Goal: Task Accomplishment & Management: Manage account settings

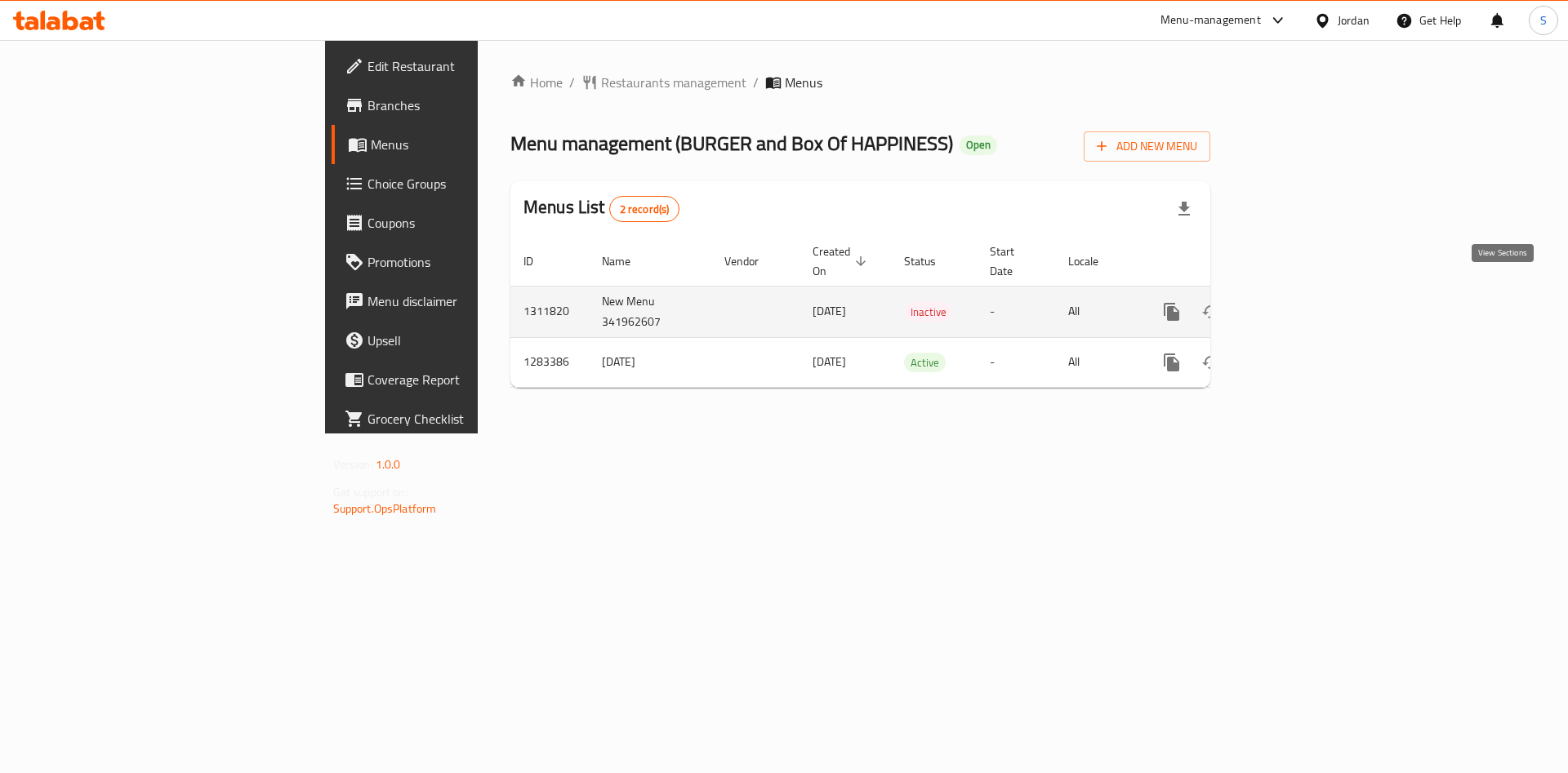
click at [1299, 303] on icon "enhanced table" at bounding box center [1290, 312] width 19 height 19
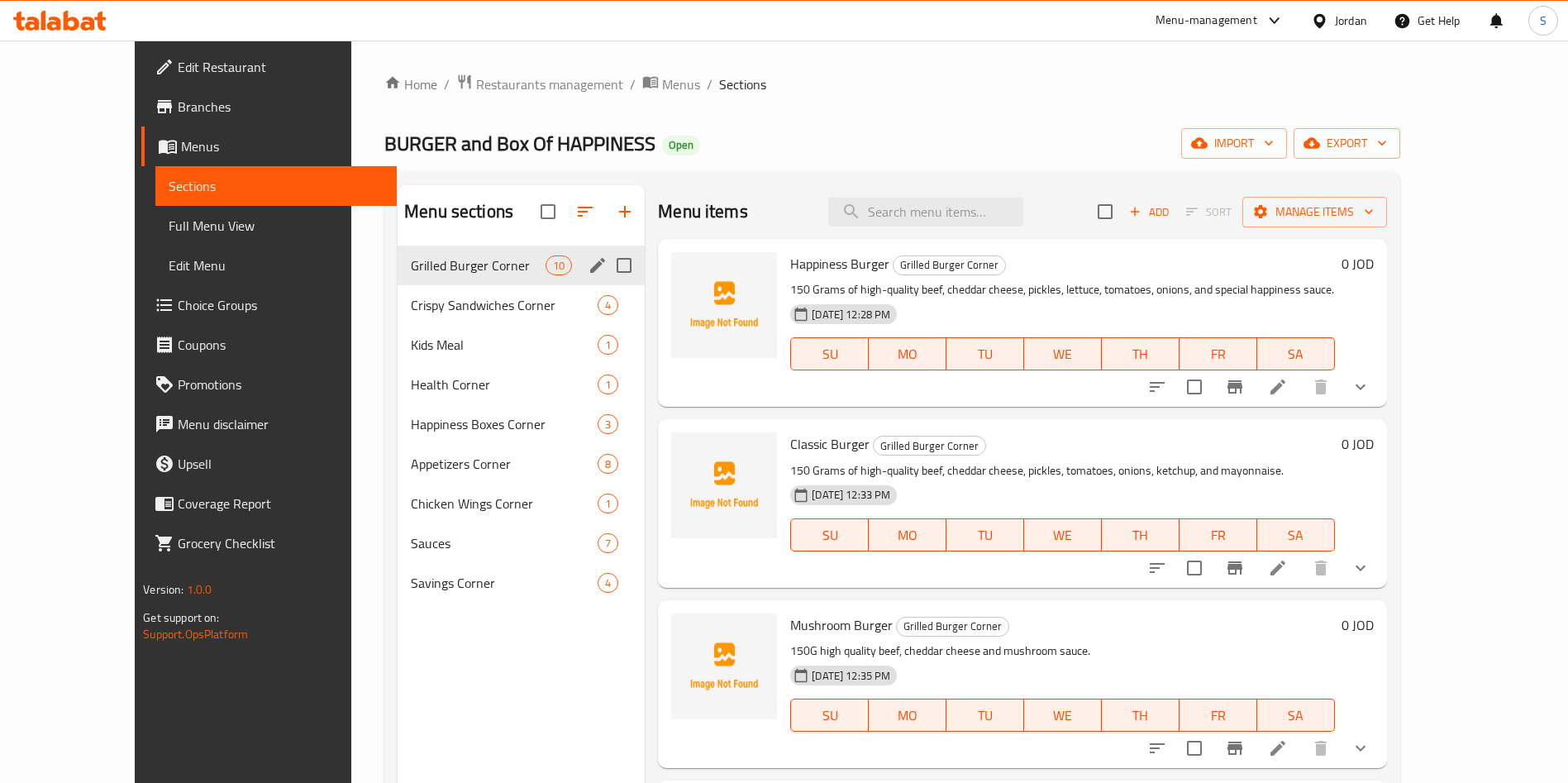
click at [445, 278] on div "Grilled Burger Corner 10" at bounding box center [521, 265] width 247 height 39
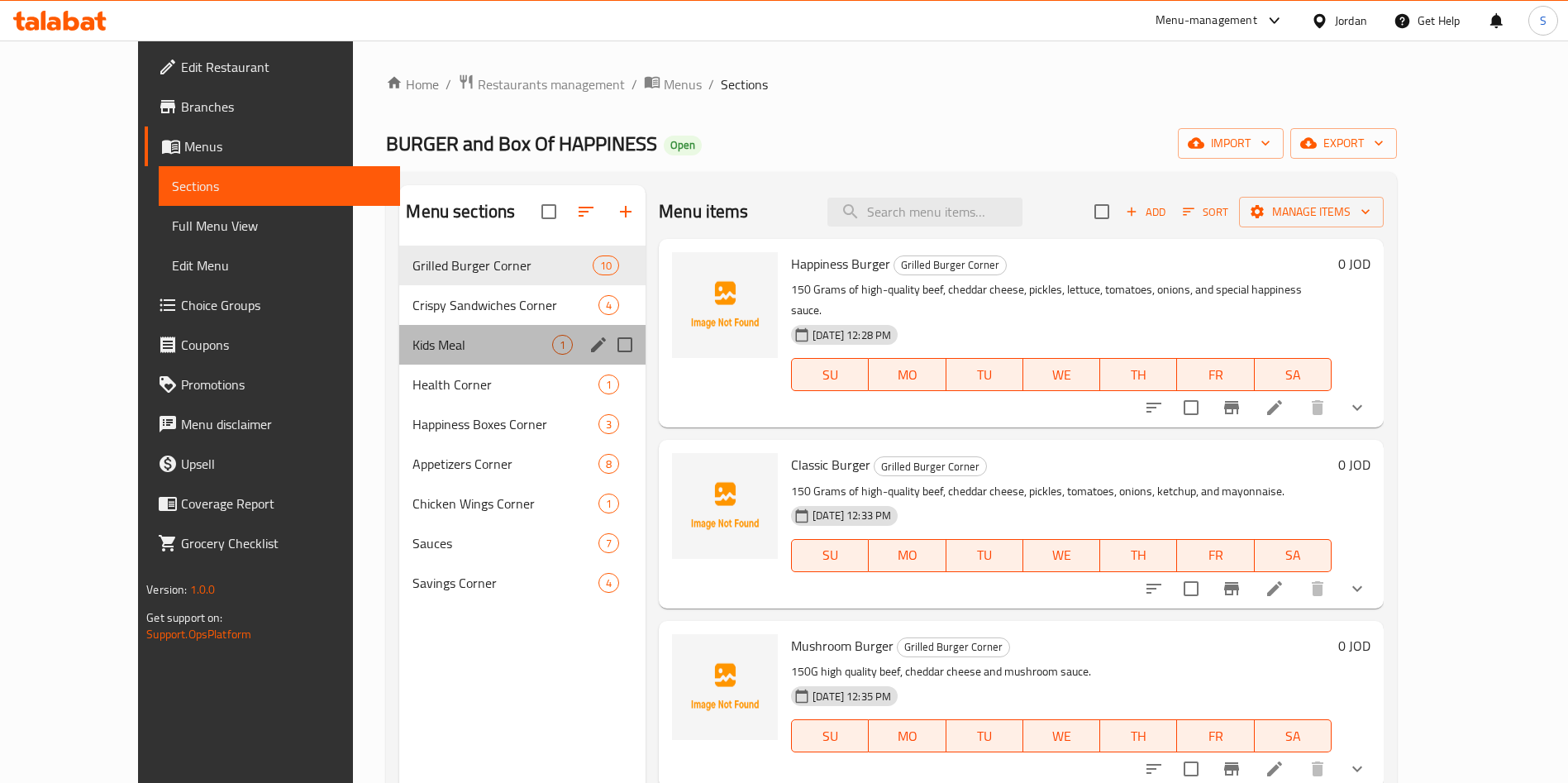
click at [441, 329] on div "Kids Meal 1" at bounding box center [522, 345] width 246 height 39
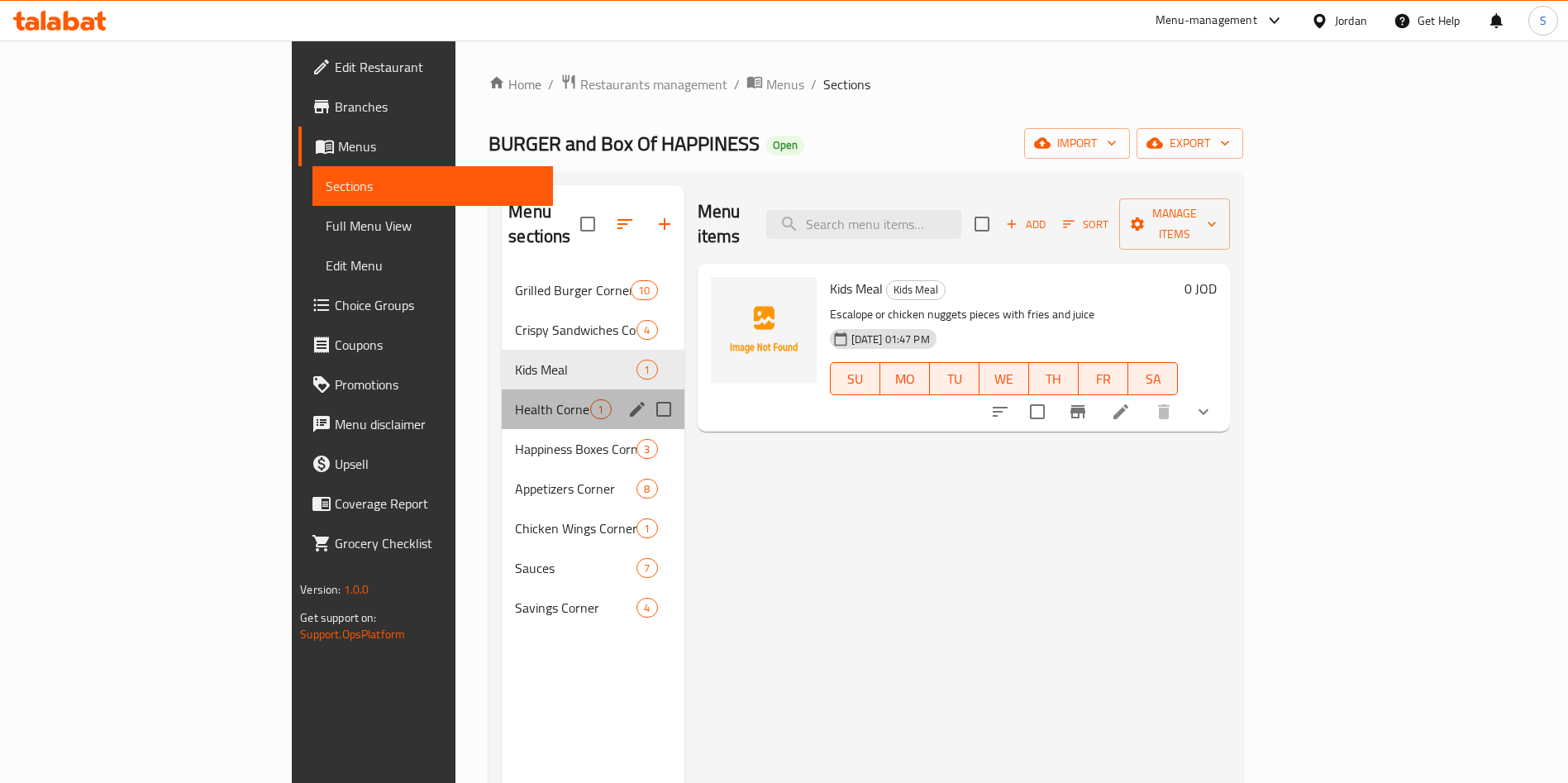
click at [502, 390] on div "Health Corner 1" at bounding box center [592, 410] width 182 height 39
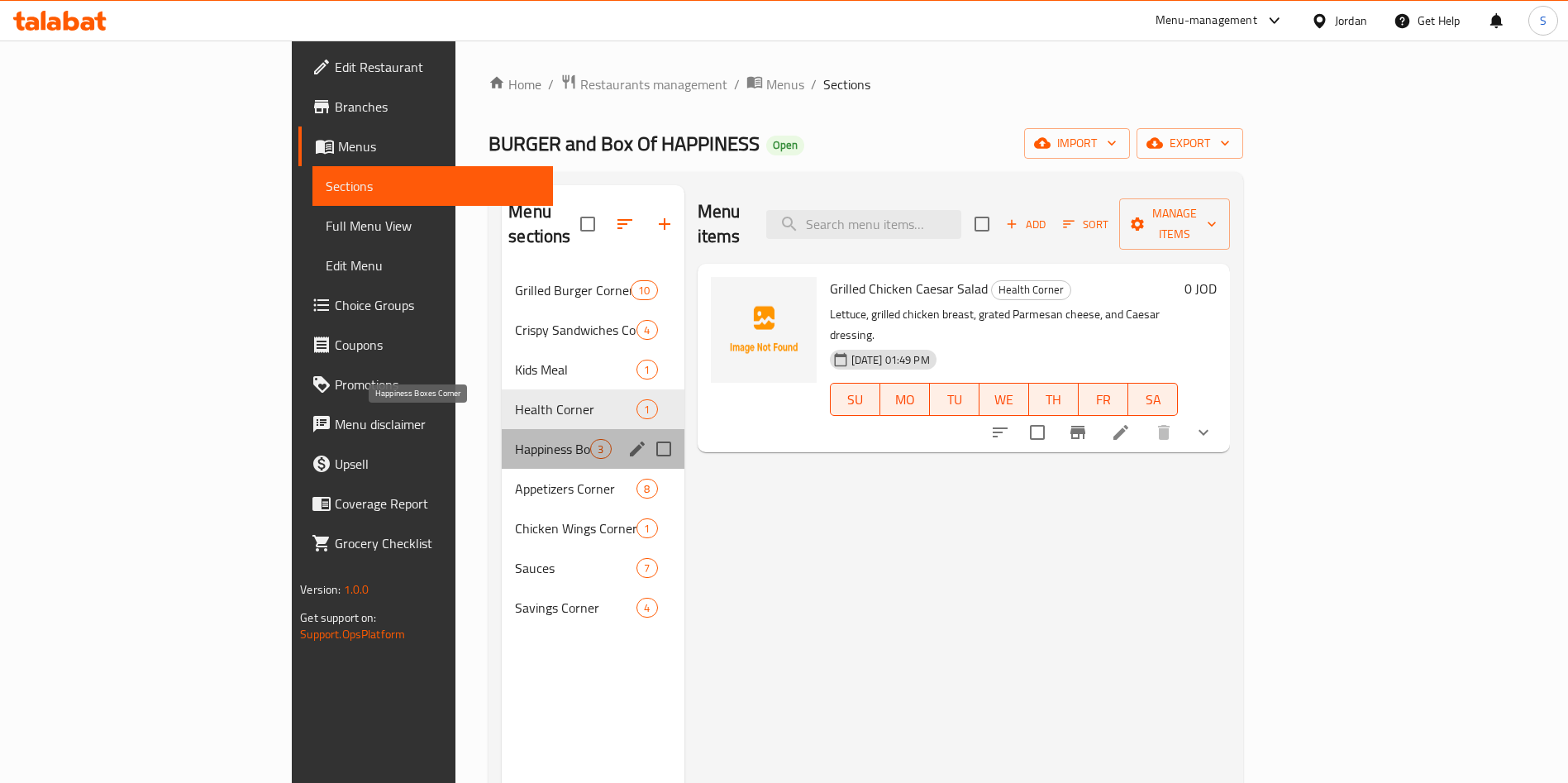
click at [515, 439] on span "Happiness Boxes Corner" at bounding box center [553, 449] width 76 height 20
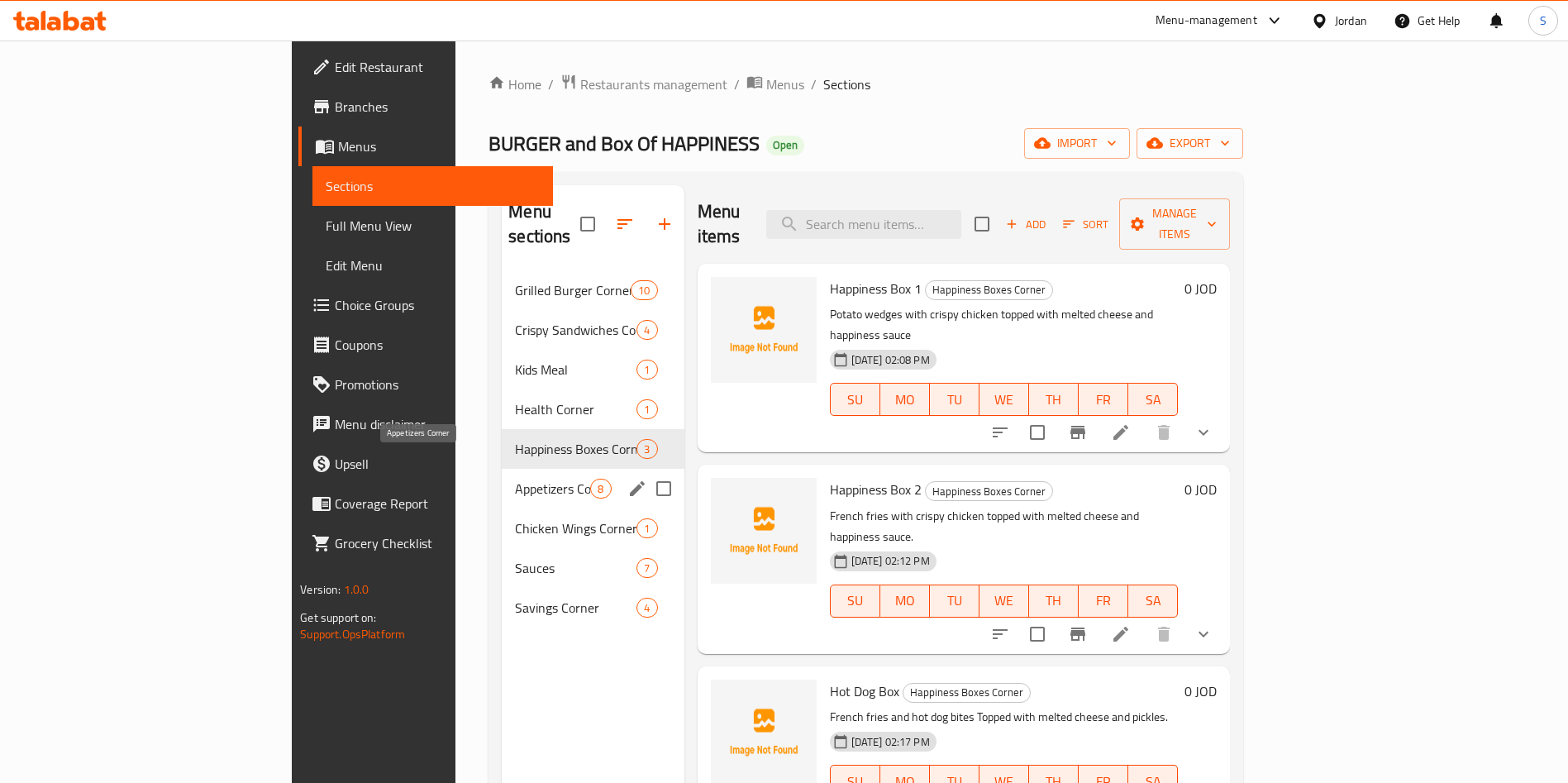
click at [515, 479] on span "Appetizers Corner" at bounding box center [553, 489] width 76 height 20
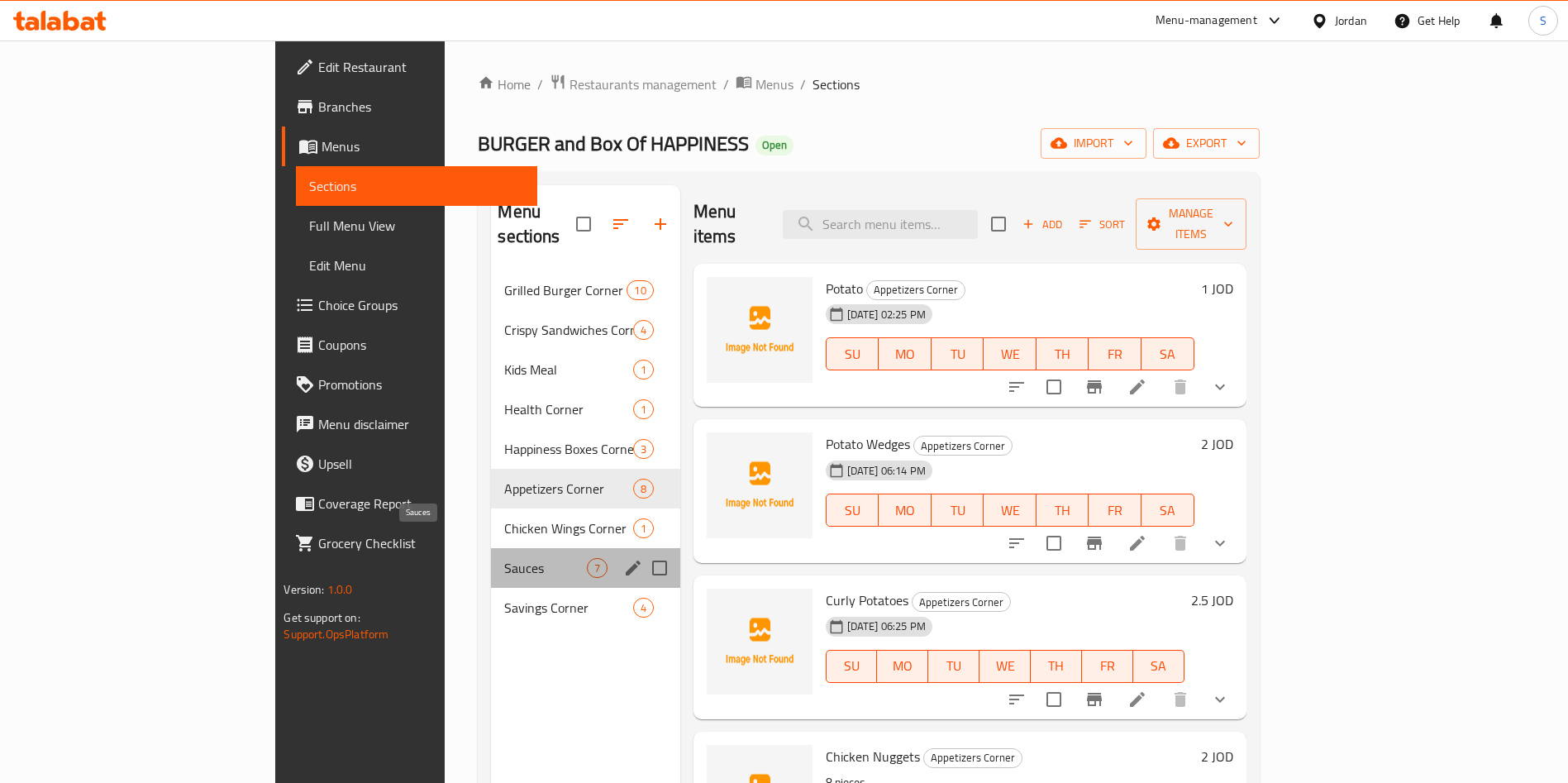
click at [505, 558] on span "Sauces" at bounding box center [545, 568] width 81 height 20
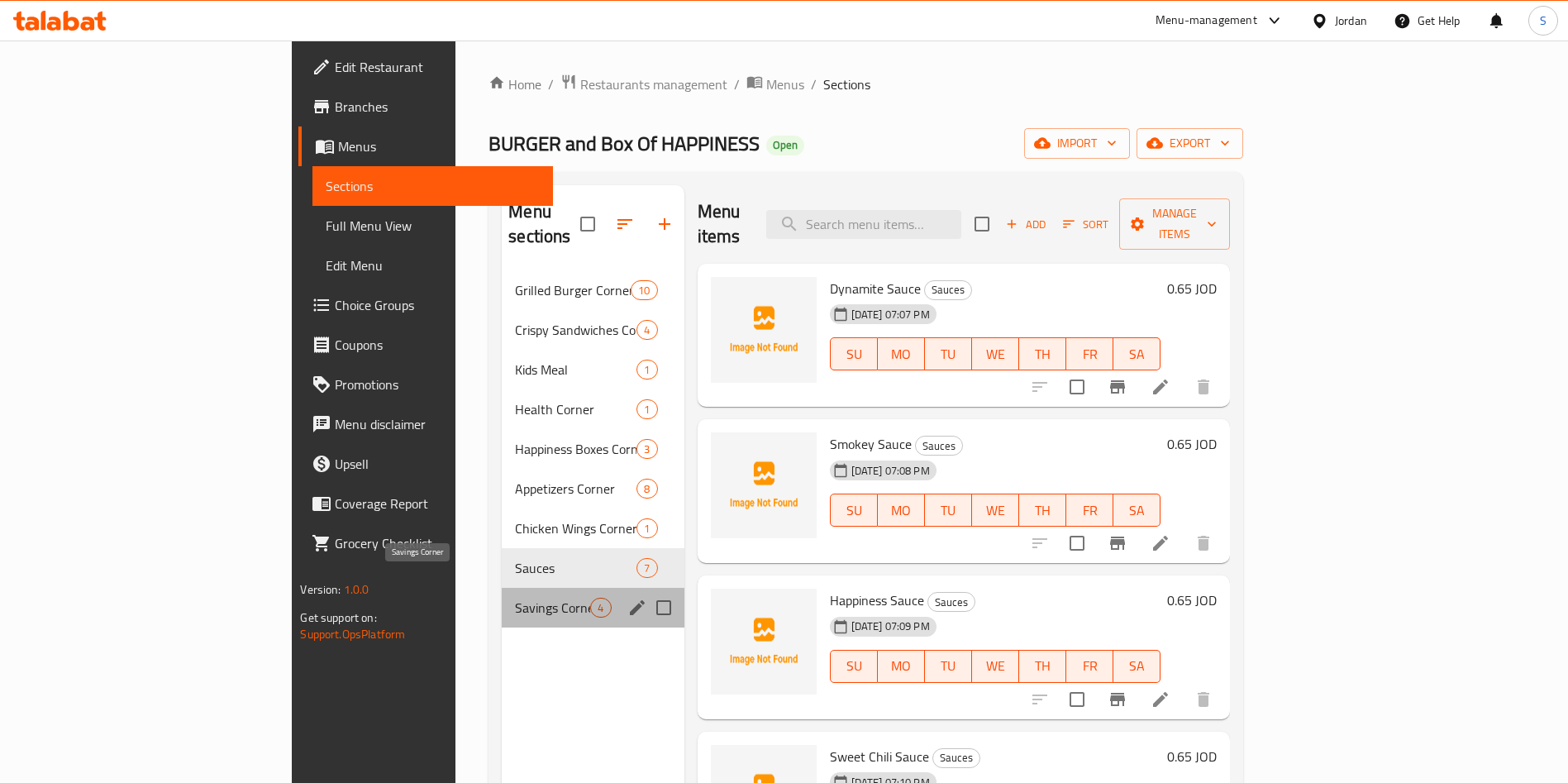
click at [515, 598] on span "Savings Corner" at bounding box center [553, 608] width 76 height 20
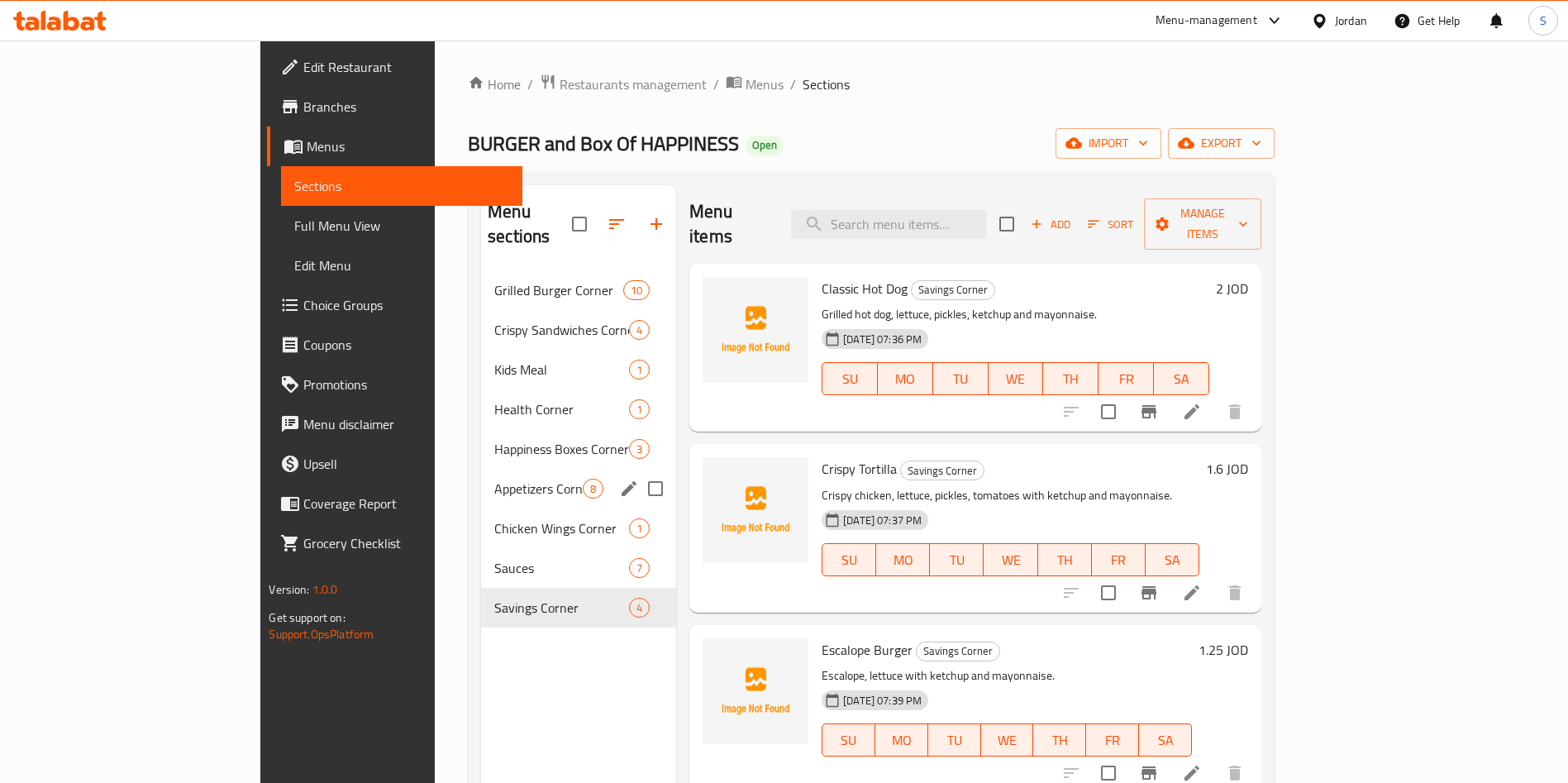
click at [481, 469] on div "Appetizers Corner 8" at bounding box center [578, 488] width 195 height 39
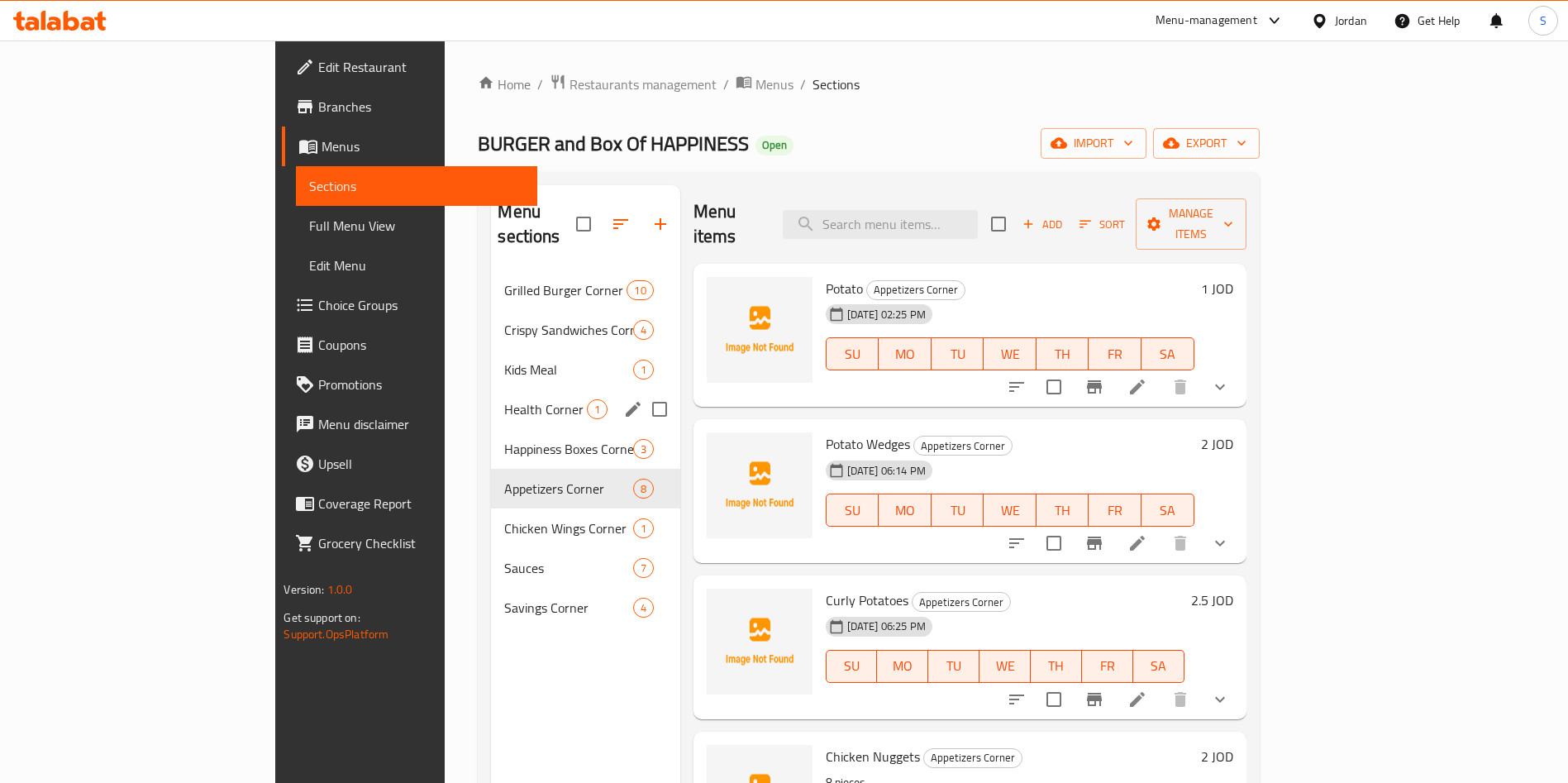
click at [491, 398] on div "Health Corner 1" at bounding box center [585, 410] width 189 height 39
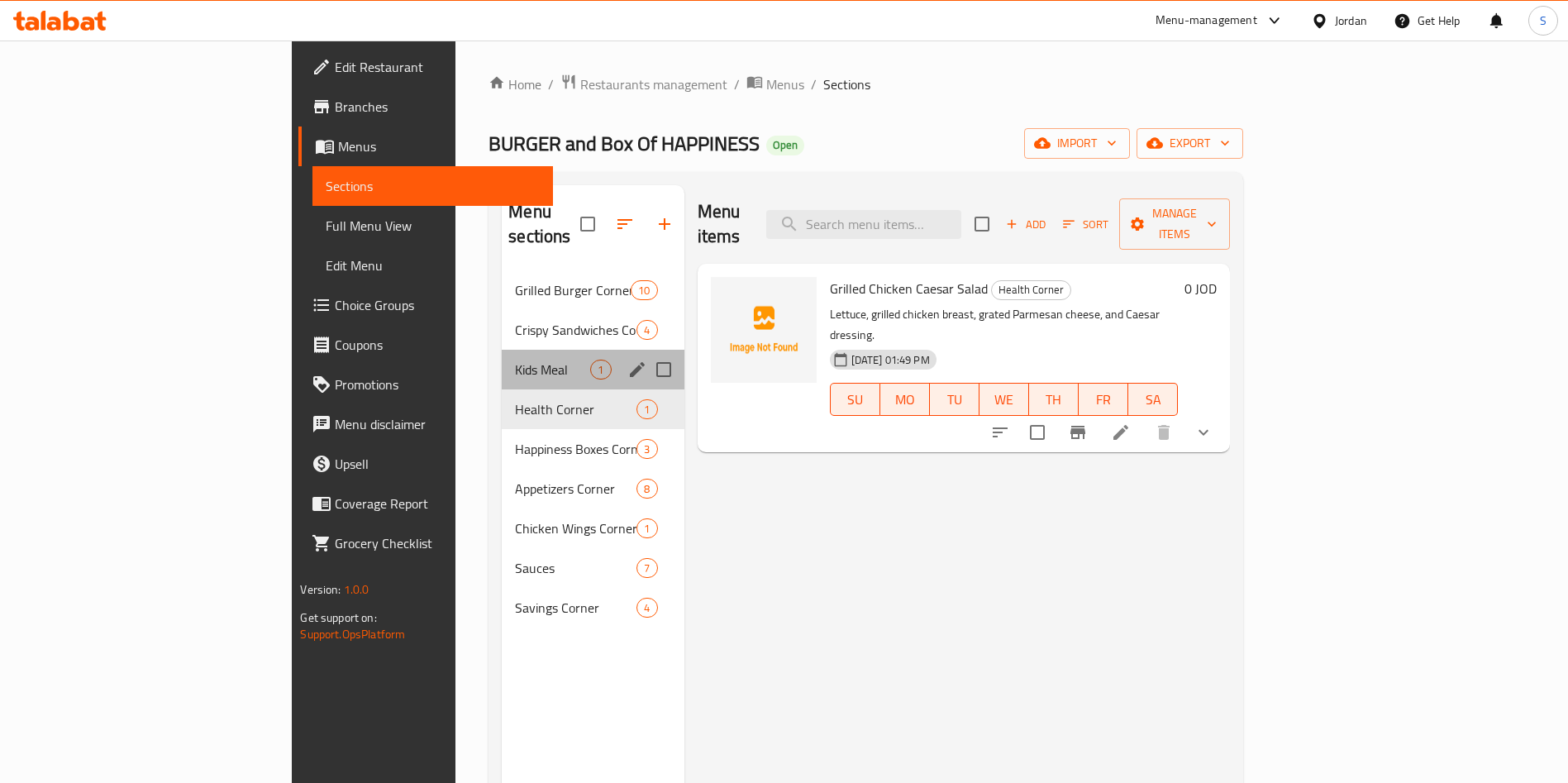
click at [502, 364] on div "Kids Meal 1" at bounding box center [592, 369] width 182 height 39
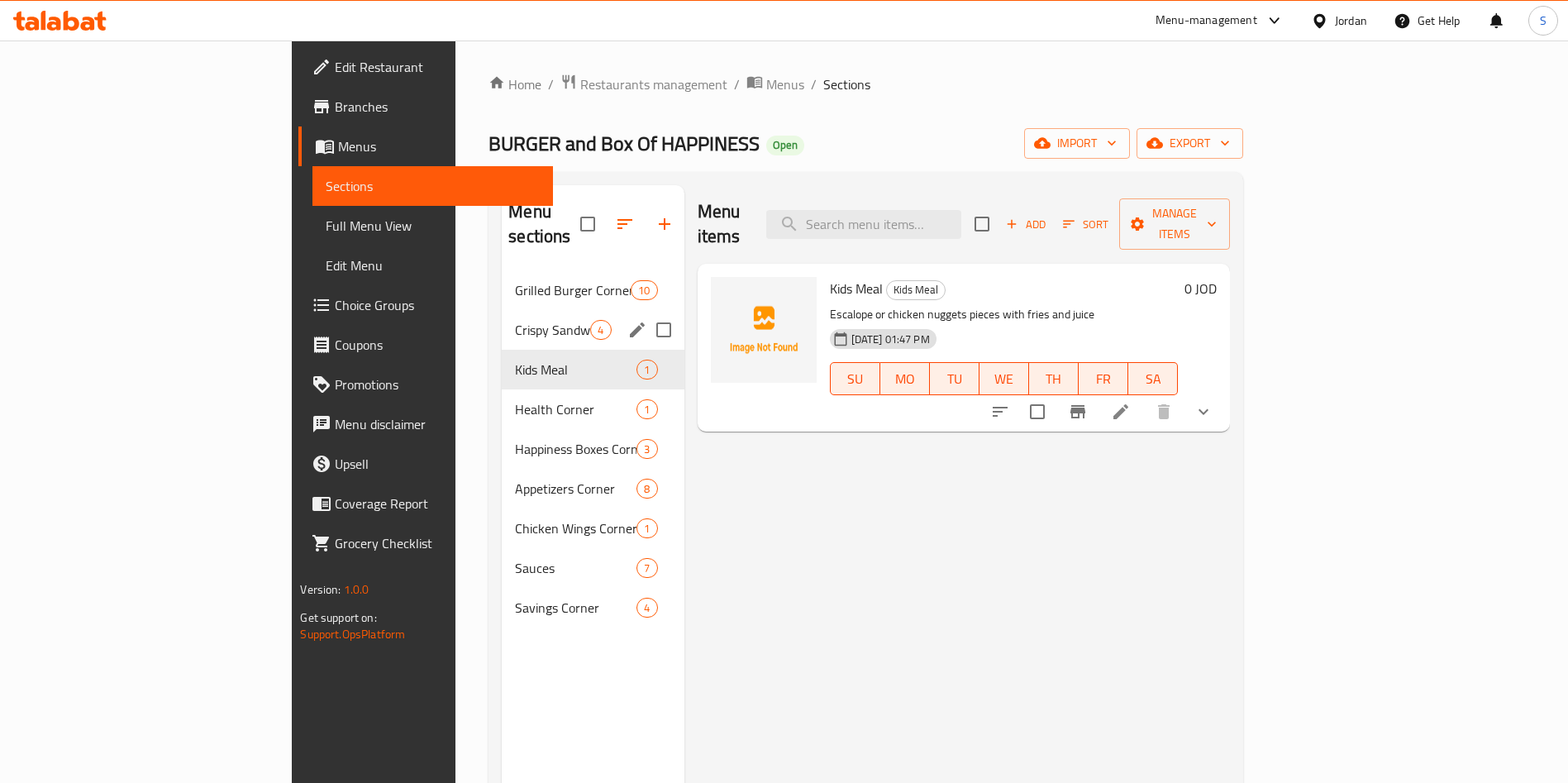
click at [502, 321] on div "Crispy Sandwiches Corner 4" at bounding box center [592, 330] width 182 height 39
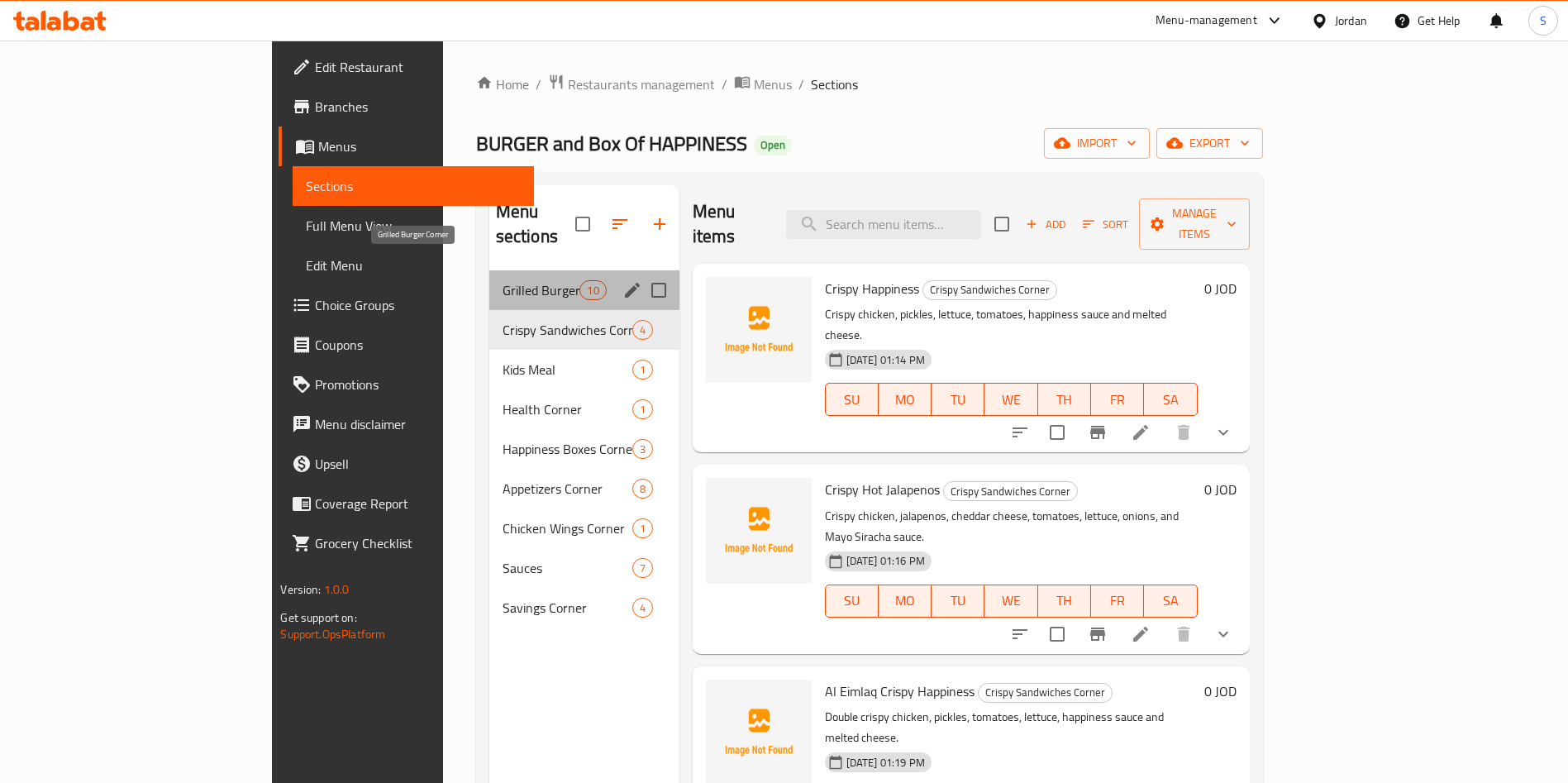
click at [503, 280] on span "Grilled Burger Corner" at bounding box center [541, 290] width 78 height 20
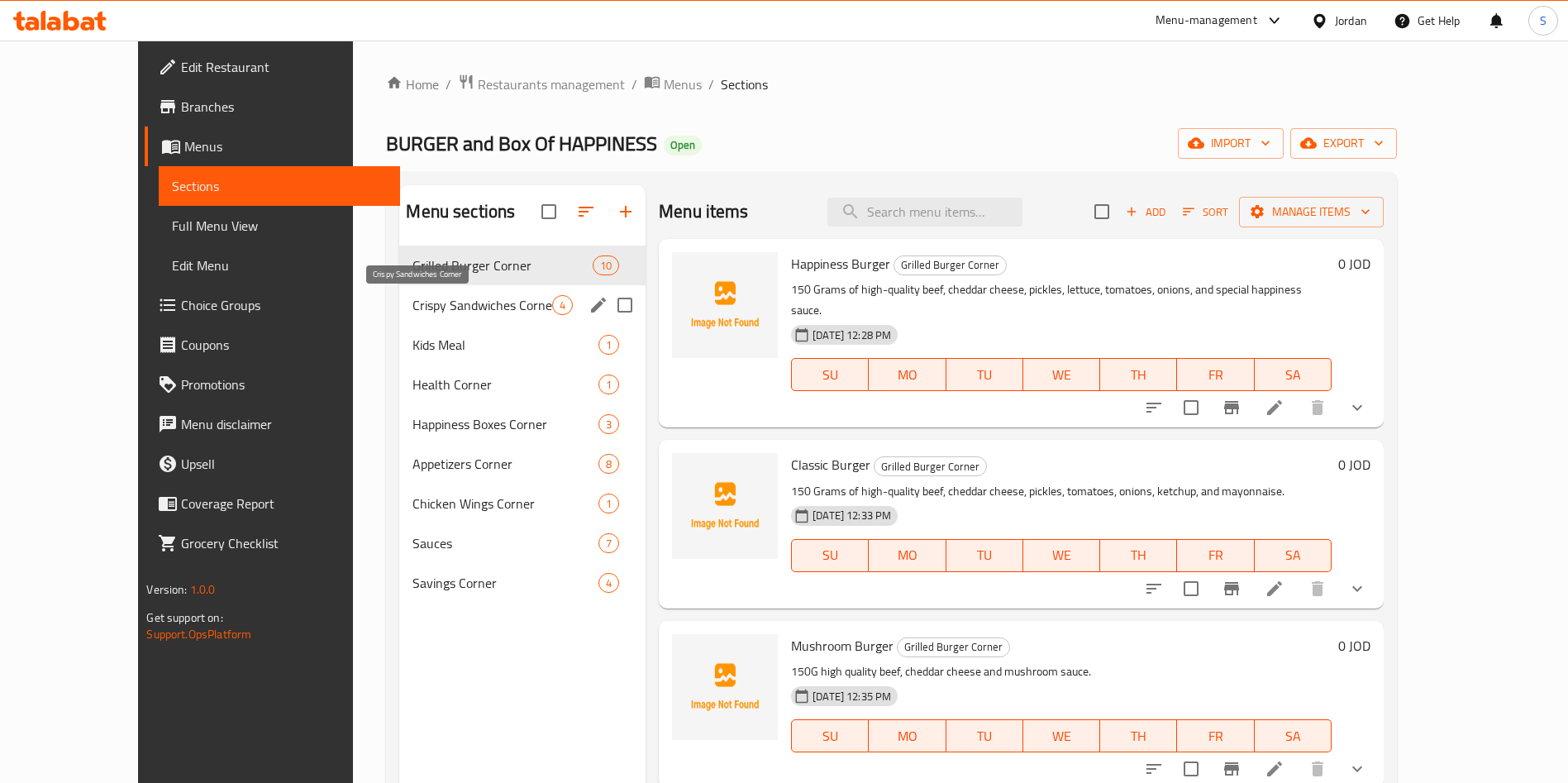
click at [412, 313] on span "Crispy Sandwiches Corner" at bounding box center [482, 306] width 139 height 20
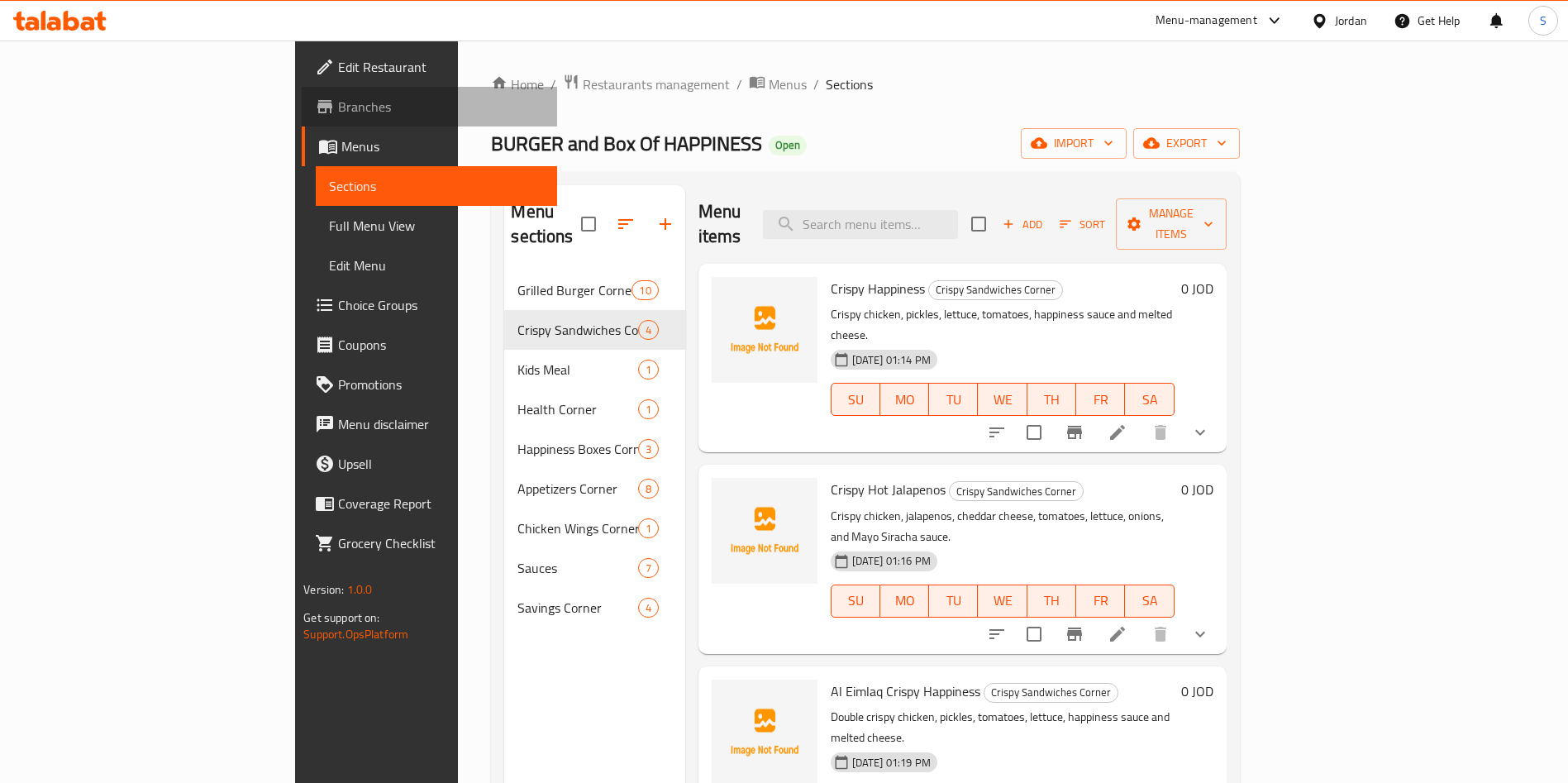
click at [338, 102] on span "Branches" at bounding box center [441, 107] width 206 height 20
